Goal: Navigation & Orientation: Find specific page/section

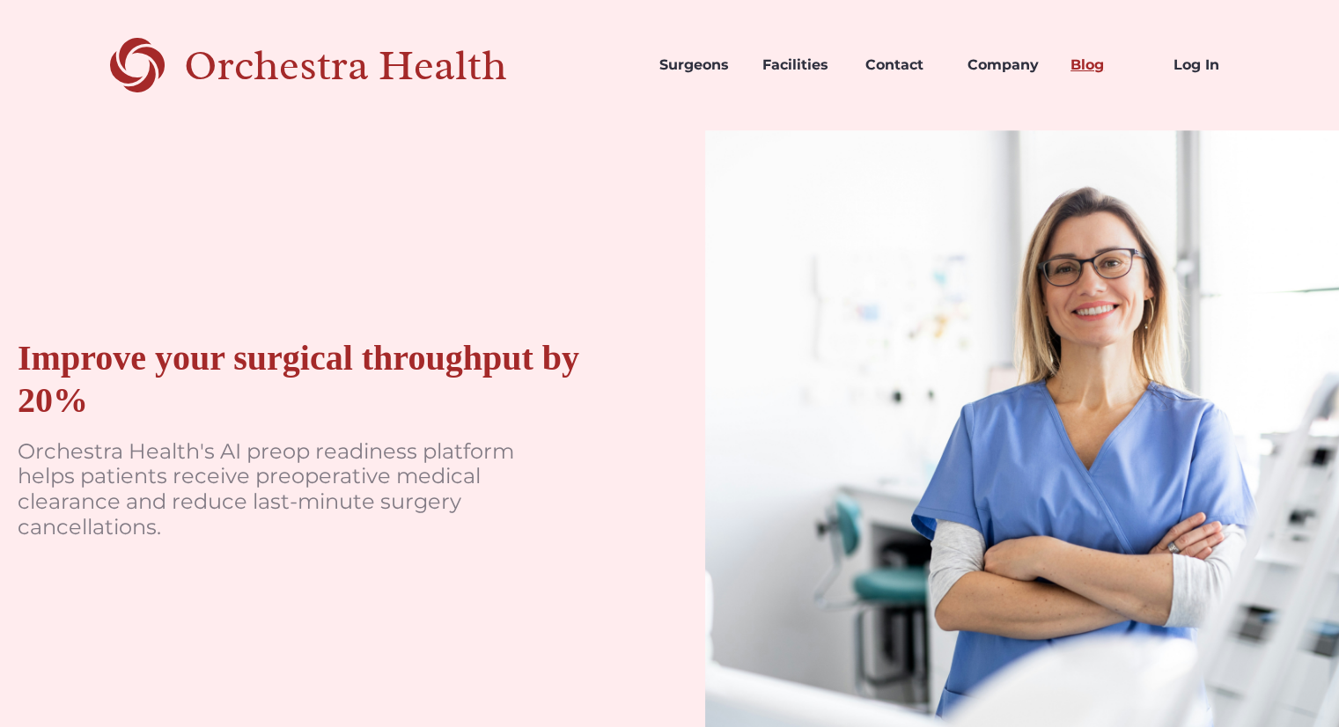
click at [1092, 68] on link "Blog" at bounding box center [1108, 65] width 103 height 60
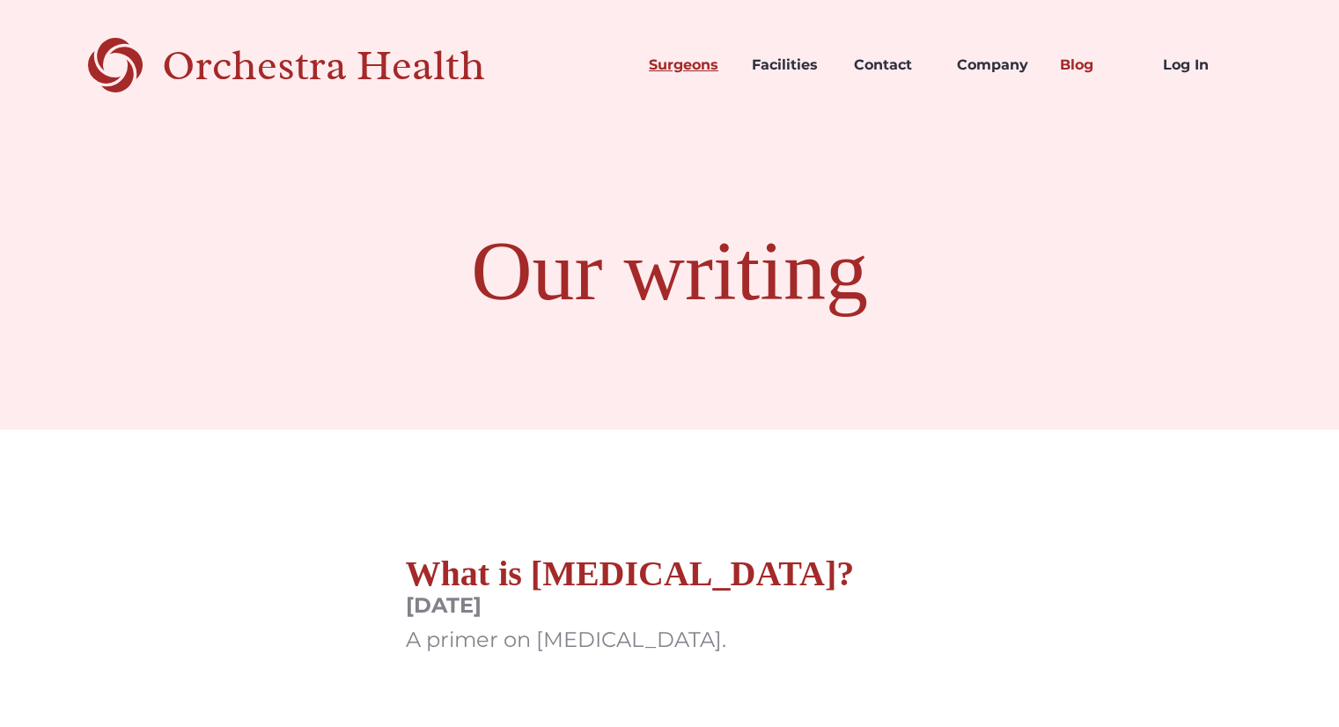
click at [715, 64] on link "Surgeons" at bounding box center [686, 65] width 103 height 60
